Goal: Information Seeking & Learning: Understand process/instructions

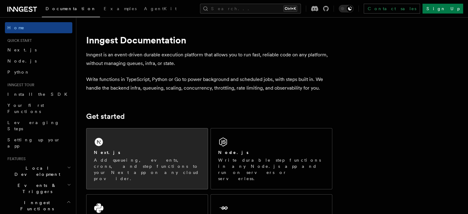
click at [141, 138] on div "Next.js Add queueing, events, crons, and step functions to your Next app on any…" at bounding box center [147, 158] width 121 height 61
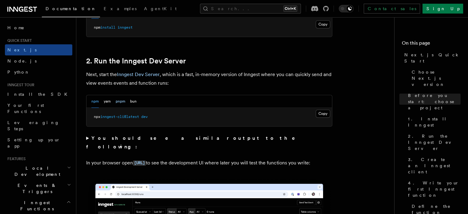
scroll to position [400, 0]
click at [116, 101] on button "pnpm" at bounding box center [121, 101] width 10 height 13
click at [324, 111] on button "Copy Copied" at bounding box center [323, 114] width 14 height 8
